Goal: Navigation & Orientation: Find specific page/section

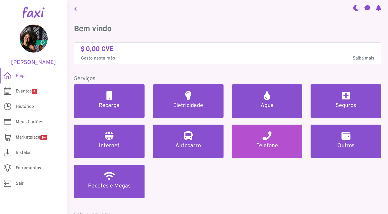
click at [279, 141] on link "Telefone" at bounding box center [267, 142] width 71 height 34
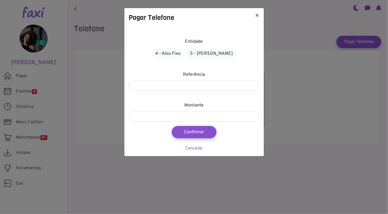
click at [340, 163] on div "Pagar Telefone × Entidade 4 - Alou Fixo 5 - Alou Móvel Referência Montante Conf…" at bounding box center [194, 107] width 388 height 214
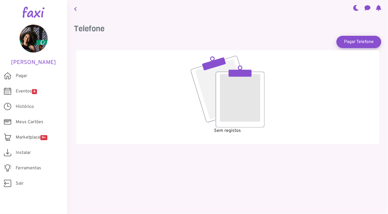
click at [25, 93] on span "Eventos 4" at bounding box center [26, 91] width 21 height 7
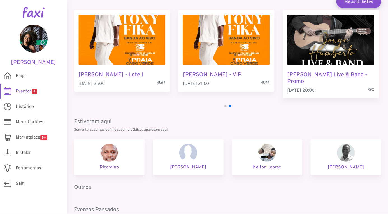
scroll to position [50, 0]
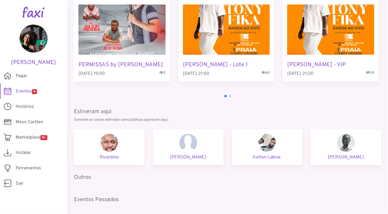
click at [28, 136] on span "Marketplace 9+" at bounding box center [32, 137] width 32 height 7
click at [34, 40] on img at bounding box center [34, 39] width 28 height 28
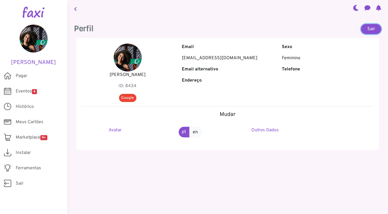
click at [363, 29] on link "Sair" at bounding box center [371, 29] width 20 height 10
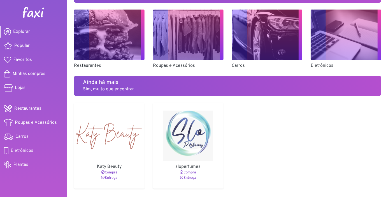
scroll to position [378, 0]
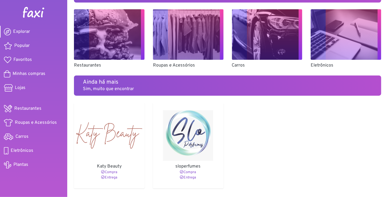
click at [111, 133] on img at bounding box center [109, 135] width 66 height 50
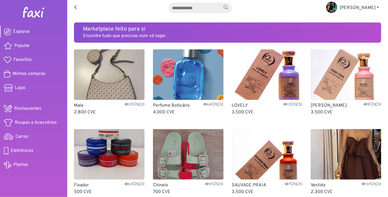
scroll to position [18, 0]
